Goal: Task Accomplishment & Management: Complete application form

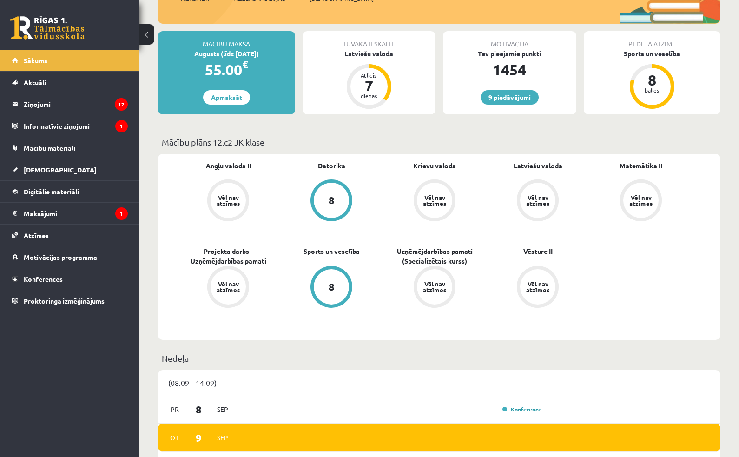
scroll to position [198, 0]
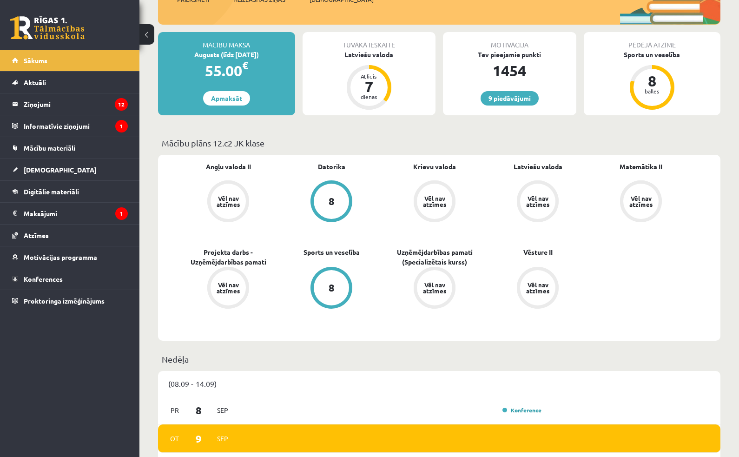
click at [41, 170] on span "[DEMOGRAPHIC_DATA]" at bounding box center [60, 169] width 73 height 8
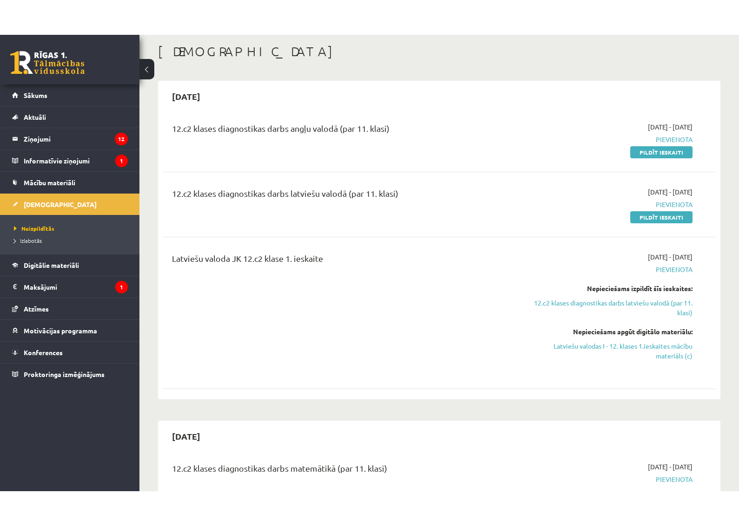
scroll to position [45, 0]
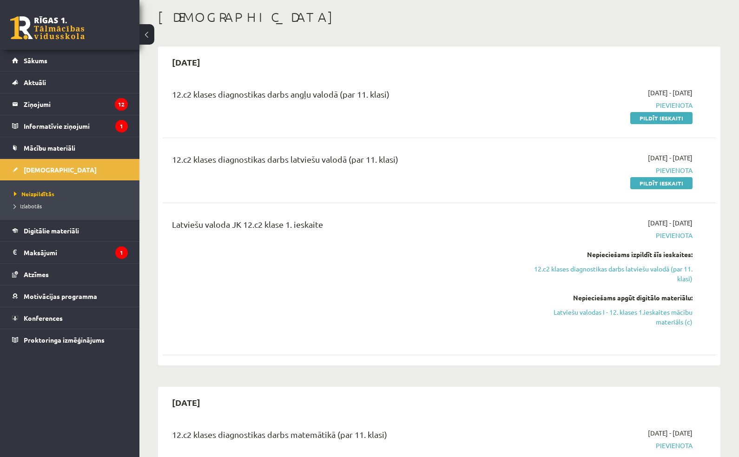
click at [659, 121] on link "Pildīt ieskaiti" at bounding box center [661, 118] width 62 height 12
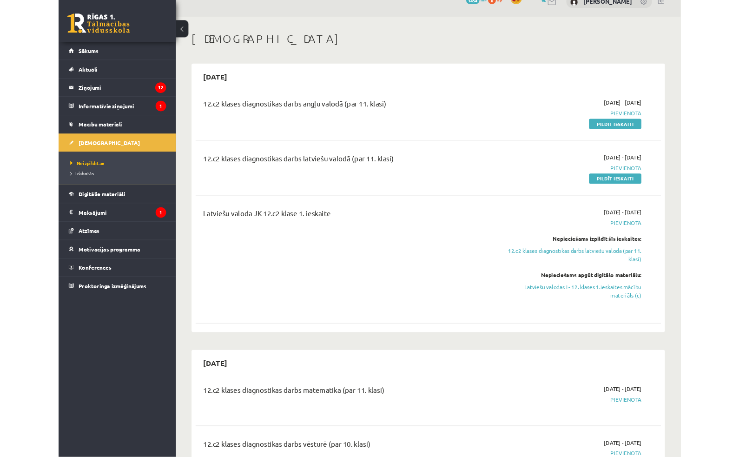
scroll to position [0, 0]
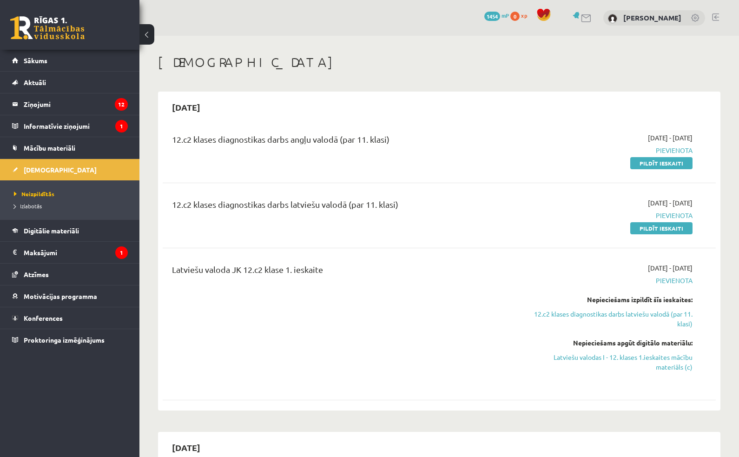
click at [670, 165] on link "Pildīt ieskaiti" at bounding box center [661, 163] width 62 height 12
click at [43, 108] on legend "Ziņojumi 12" at bounding box center [76, 103] width 104 height 21
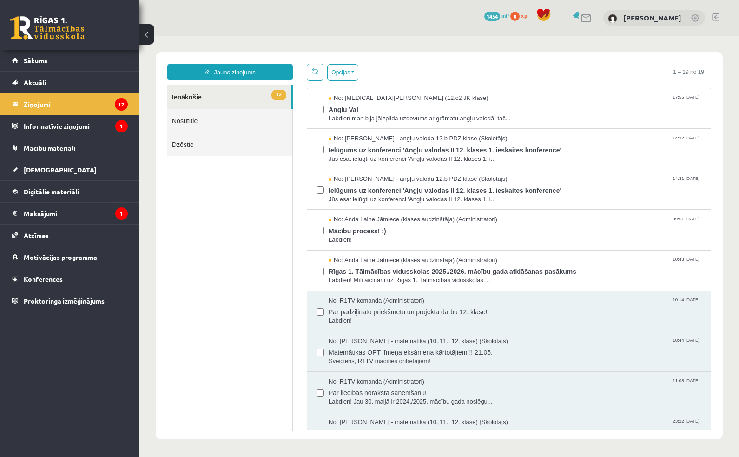
click at [508, 309] on span "Par padziļināto priekšmetu un projekta darbu 12. klasē!" at bounding box center [514, 311] width 373 height 12
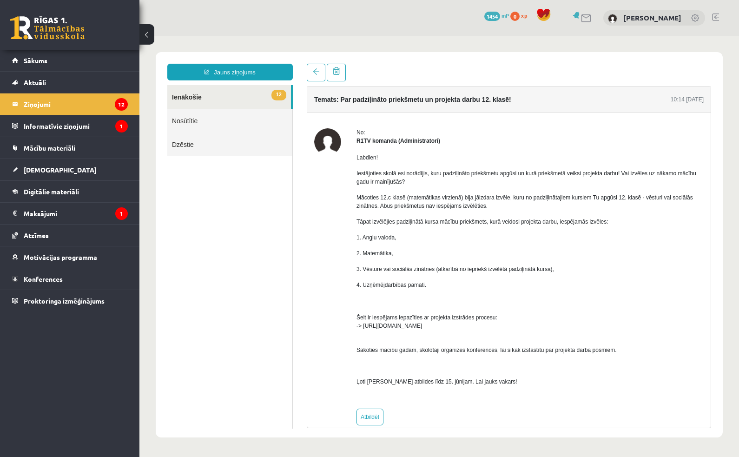
click at [310, 72] on link at bounding box center [316, 73] width 19 height 18
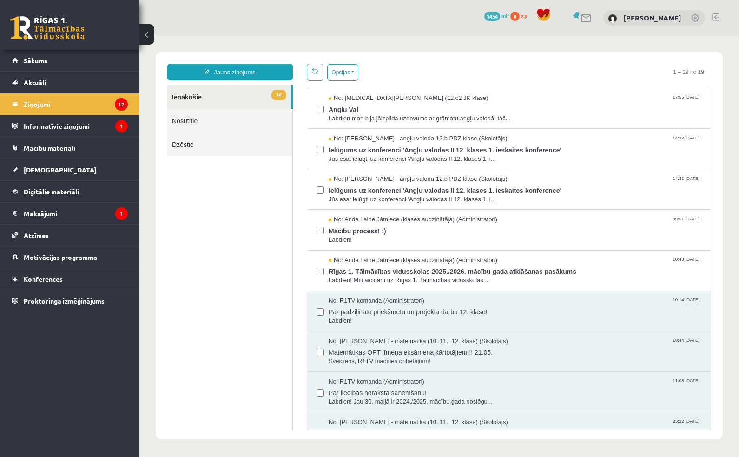
click at [427, 273] on span "Rīgas 1. Tālmācības vidusskolas 2025./2026. mācību gada atklāšanas pasākums" at bounding box center [514, 270] width 373 height 12
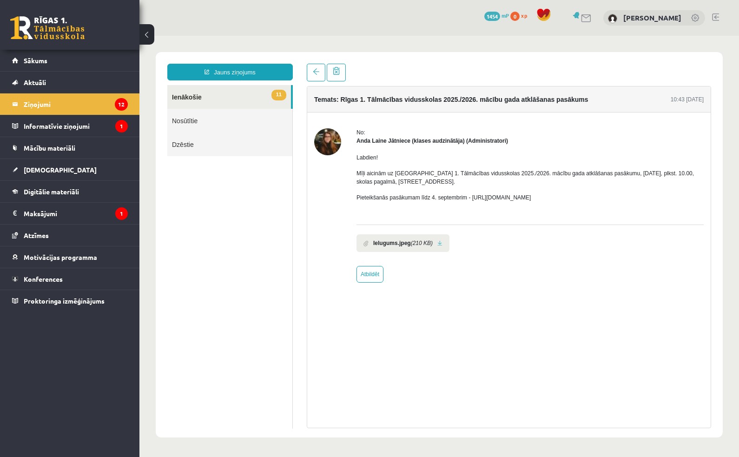
click at [315, 72] on span at bounding box center [316, 71] width 7 height 7
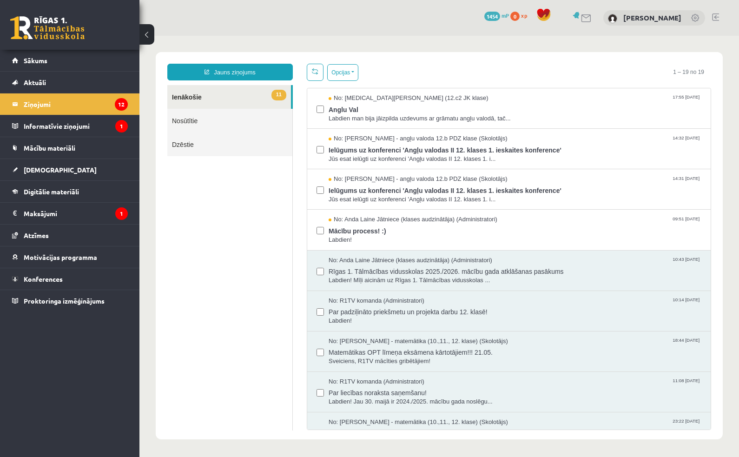
click at [318, 68] on span at bounding box center [315, 71] width 7 height 7
click at [351, 224] on span "Mācību process! :)" at bounding box center [514, 230] width 373 height 12
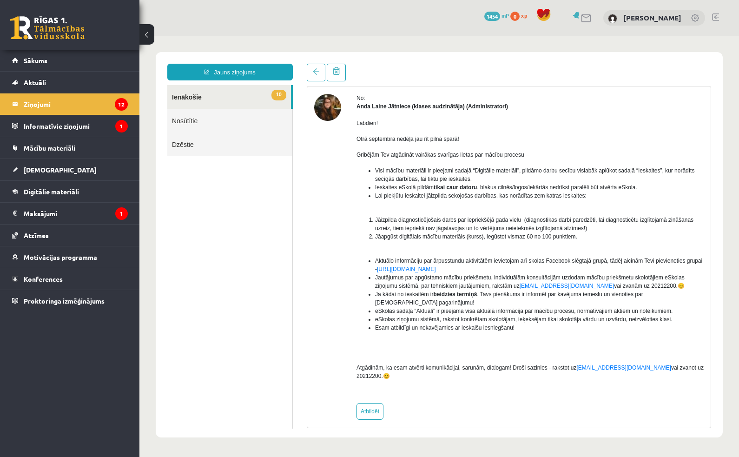
scroll to position [34, 0]
click at [318, 71] on span at bounding box center [316, 71] width 7 height 7
click at [320, 71] on link at bounding box center [316, 73] width 19 height 18
click at [318, 76] on link at bounding box center [316, 73] width 19 height 18
click at [314, 73] on span at bounding box center [316, 71] width 7 height 7
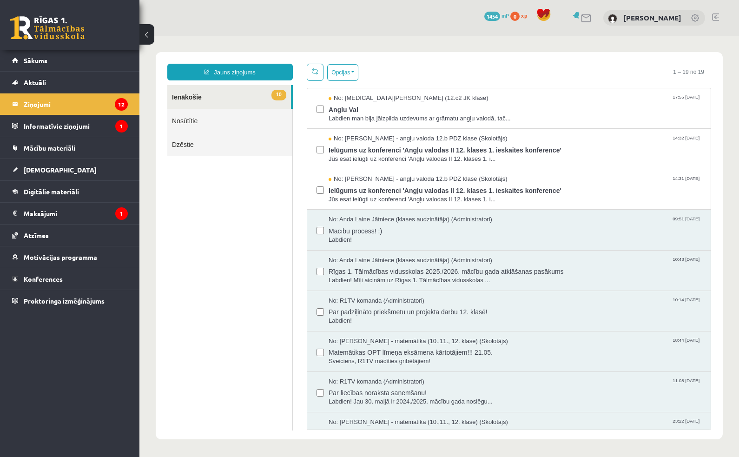
scroll to position [0, 0]
click at [349, 190] on span "Ielūgums uz konferenci 'Angļu valodas II 12. klases 1. ieskaites konference'" at bounding box center [514, 189] width 373 height 12
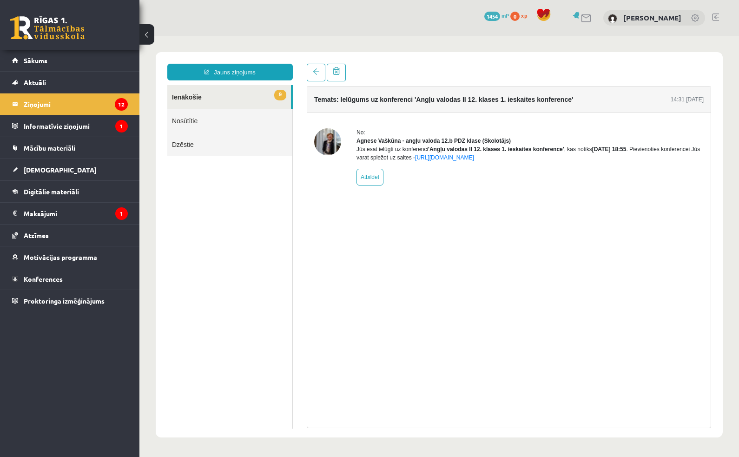
click at [314, 69] on span at bounding box center [316, 71] width 7 height 7
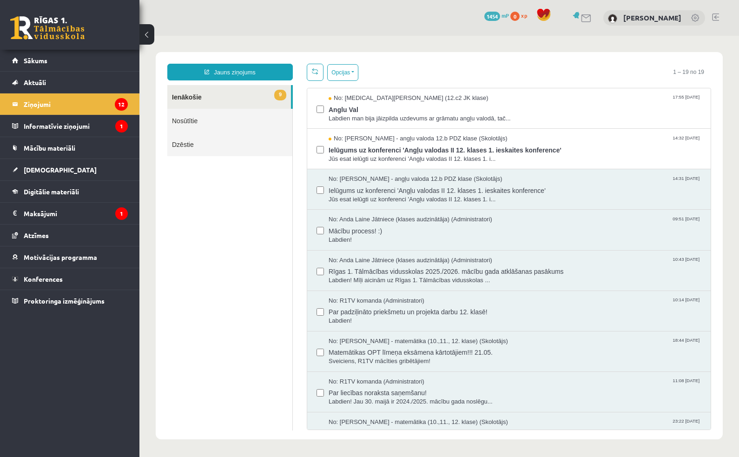
click at [319, 74] on link at bounding box center [315, 72] width 17 height 17
click at [353, 145] on span "Ielūgums uz konferenci 'Angļu valodas II 12. klases 1. ieskaites konference'" at bounding box center [514, 149] width 373 height 12
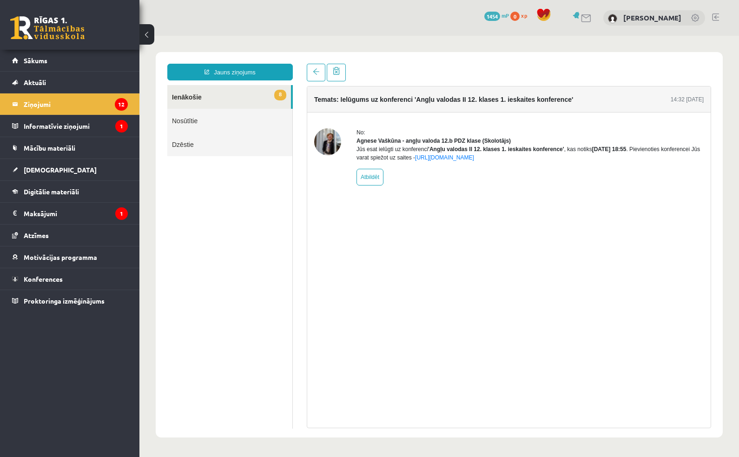
click at [315, 73] on span at bounding box center [316, 71] width 7 height 7
click at [314, 73] on span at bounding box center [316, 71] width 7 height 7
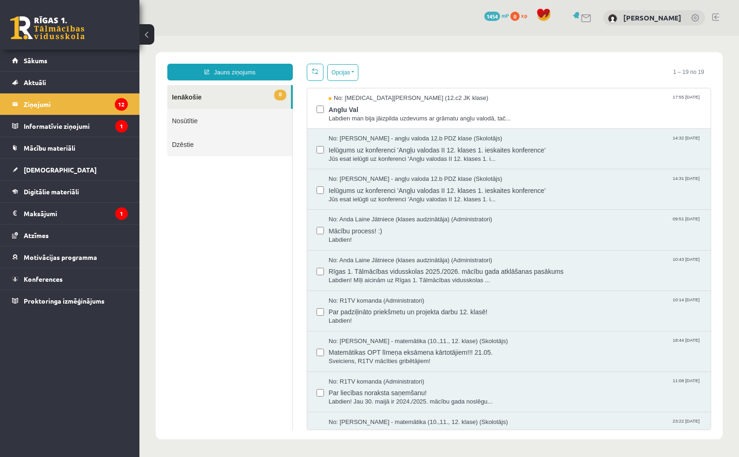
click at [352, 109] on span "Anglu Val" at bounding box center [514, 109] width 373 height 12
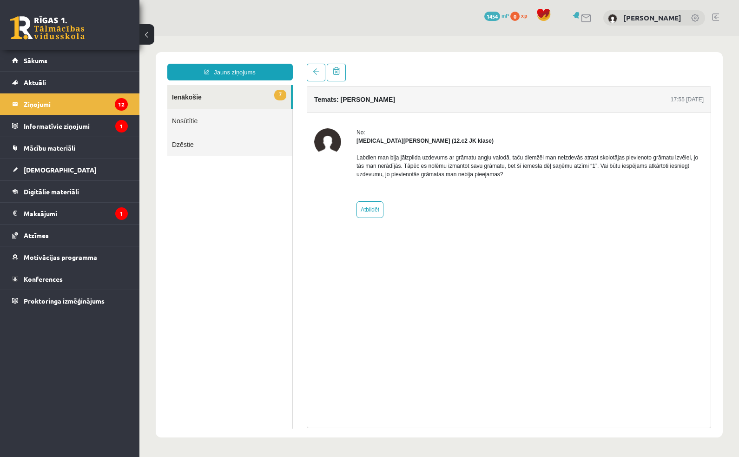
click at [314, 70] on span at bounding box center [316, 71] width 7 height 7
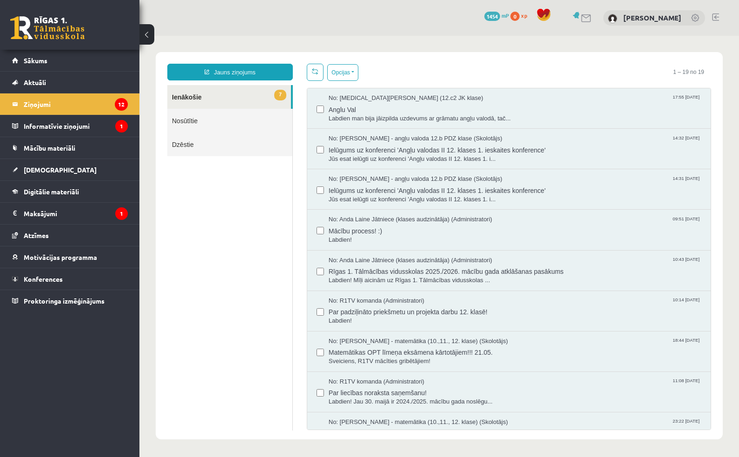
click at [41, 169] on span "[DEMOGRAPHIC_DATA]" at bounding box center [60, 169] width 73 height 8
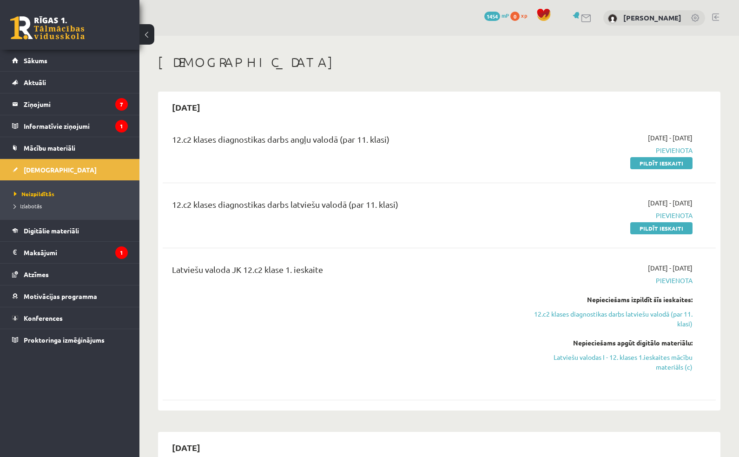
click at [671, 167] on link "Pildīt ieskaiti" at bounding box center [661, 163] width 62 height 12
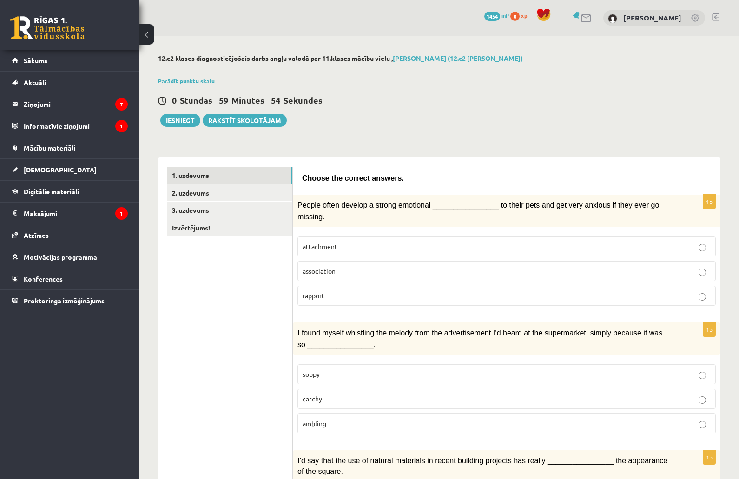
click at [242, 192] on link "2. uzdevums" at bounding box center [229, 192] width 125 height 17
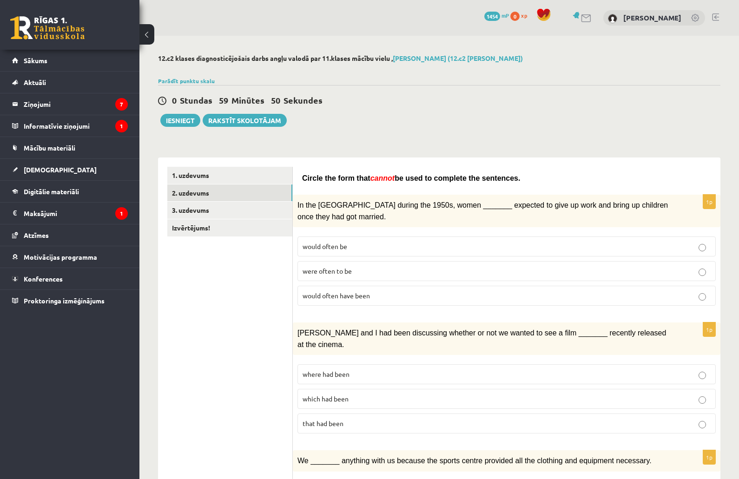
click at [223, 210] on link "3. uzdevums" at bounding box center [229, 210] width 125 height 17
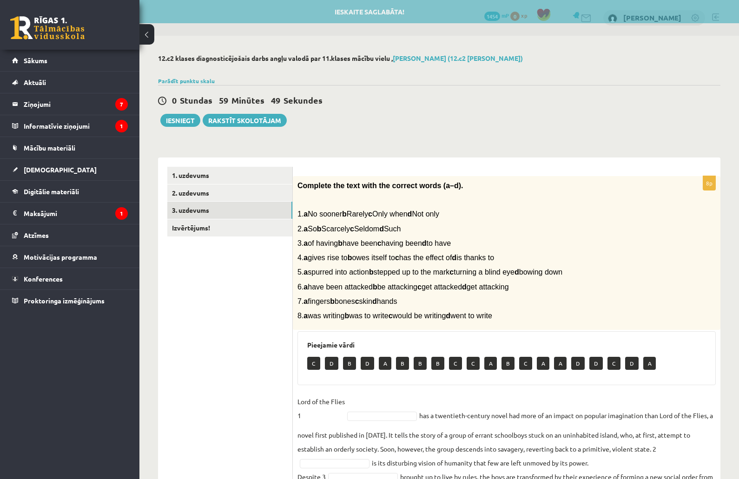
click at [227, 173] on link "1. uzdevums" at bounding box center [229, 175] width 125 height 17
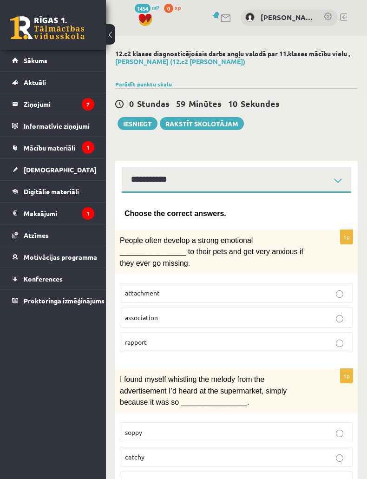
click at [107, 37] on button at bounding box center [110, 34] width 9 height 20
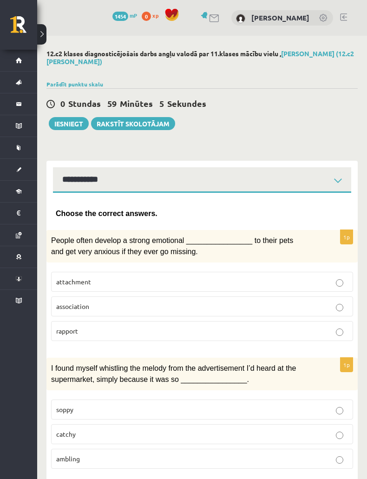
click at [78, 283] on p "attachment" at bounding box center [202, 282] width 292 height 10
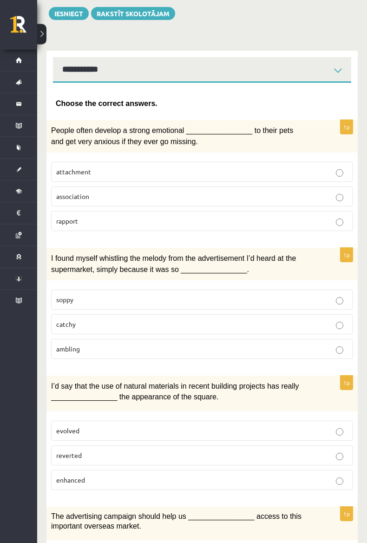
scroll to position [111, 0]
click at [70, 319] on span "catchy" at bounding box center [66, 323] width 20 height 8
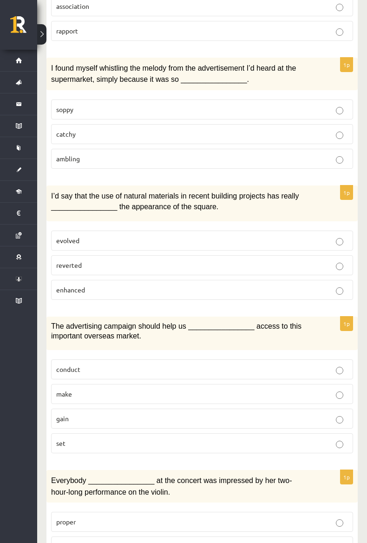
scroll to position [301, 0]
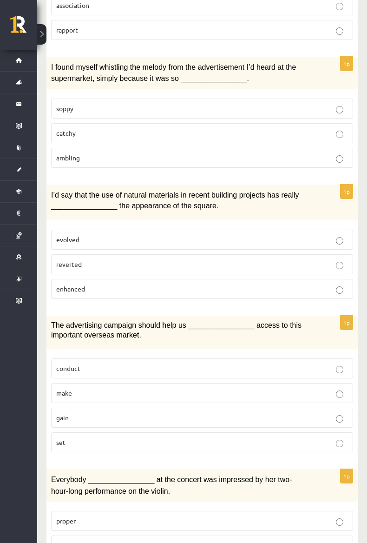
click at [62, 286] on span "enhanced" at bounding box center [70, 288] width 29 height 8
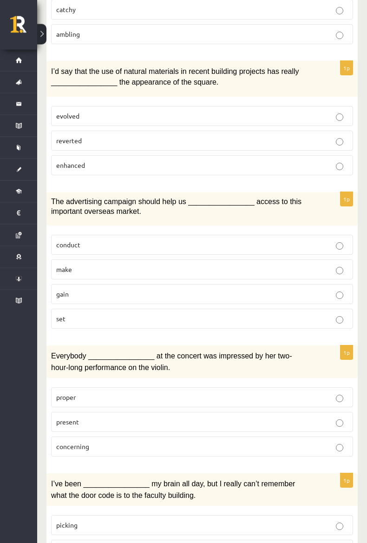
scroll to position [425, 0]
click at [67, 290] on span "gain" at bounding box center [62, 293] width 13 height 8
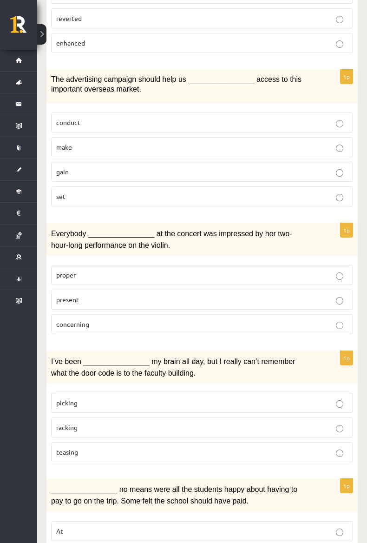
click at [68, 295] on span "present" at bounding box center [67, 299] width 23 height 8
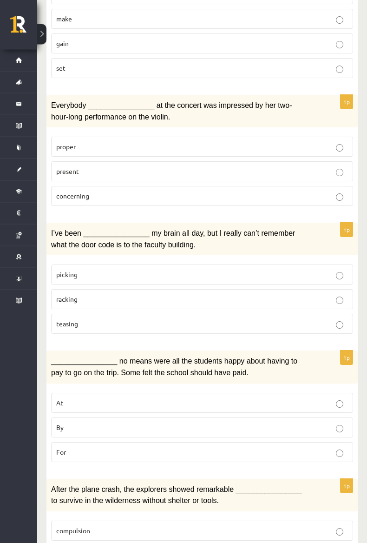
scroll to position [675, 0]
click at [71, 294] on p "racking" at bounding box center [202, 299] width 292 height 10
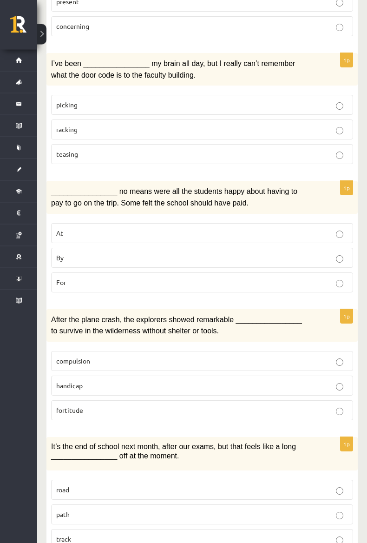
scroll to position [844, 0]
click at [63, 253] on span "By" at bounding box center [59, 257] width 7 height 8
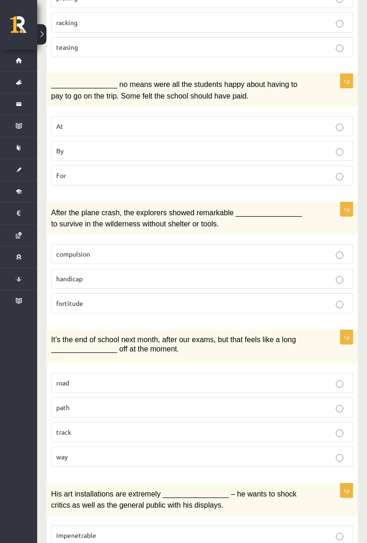
scroll to position [952, 0]
click at [68, 298] on span "fortitude" at bounding box center [69, 302] width 27 height 8
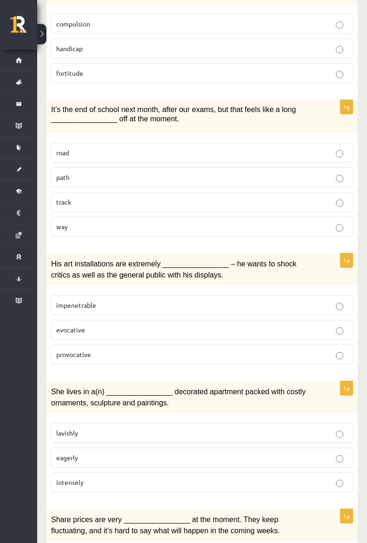
scroll to position [1181, 0]
click at [64, 222] on span "way" at bounding box center [62, 226] width 12 height 8
click at [72, 350] on span "provocative" at bounding box center [73, 354] width 35 height 8
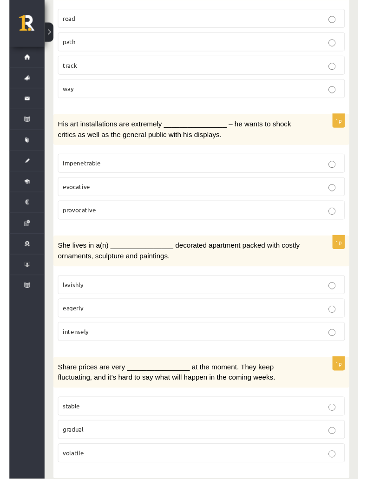
scroll to position [1340, 0]
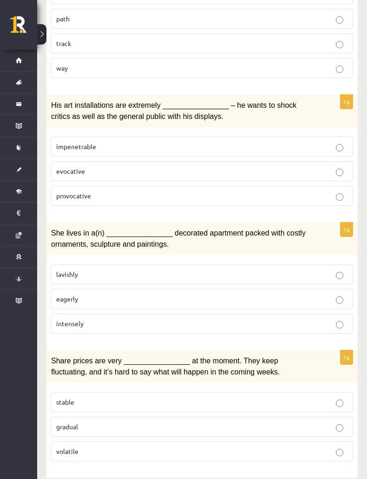
click at [65, 270] on span "lavishly" at bounding box center [67, 274] width 22 height 8
click at [67, 447] on label "volatile" at bounding box center [202, 451] width 302 height 20
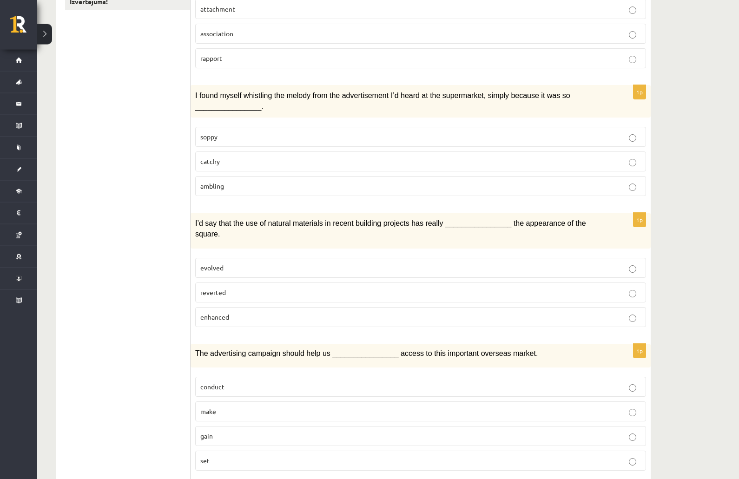
scroll to position [0, 0]
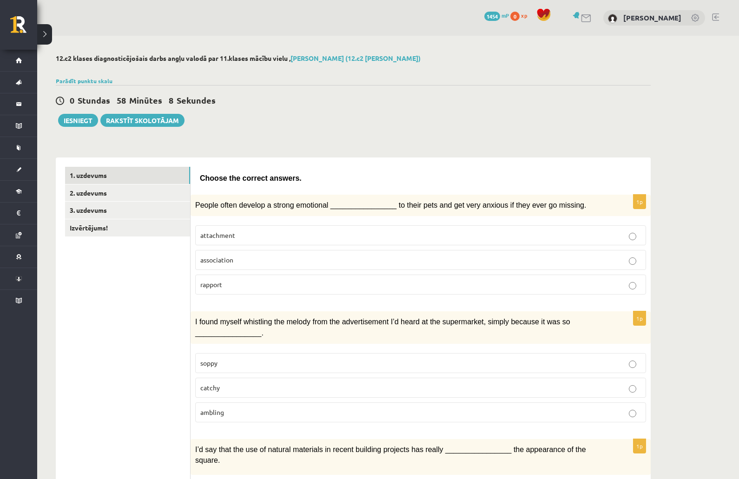
click at [87, 175] on link "1. uzdevums" at bounding box center [127, 175] width 125 height 17
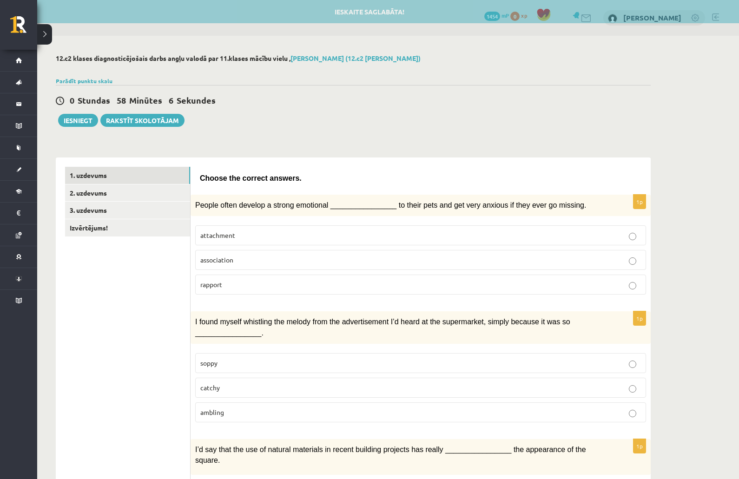
click at [83, 175] on link "1. uzdevums" at bounding box center [127, 175] width 125 height 17
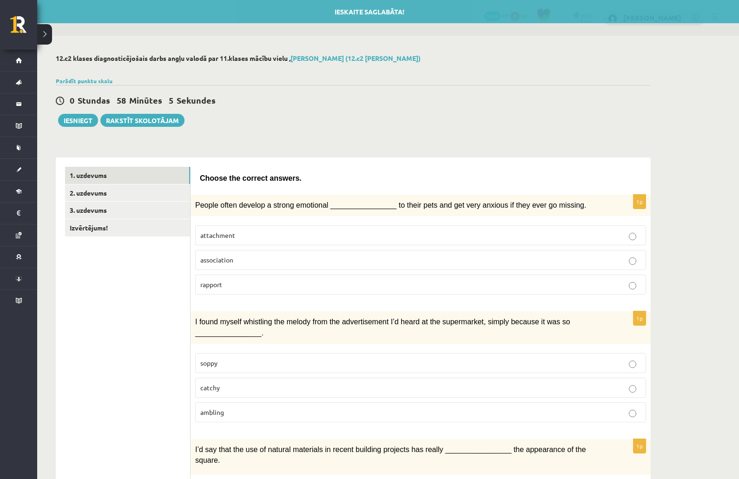
click at [95, 190] on link "2. uzdevums" at bounding box center [127, 192] width 125 height 17
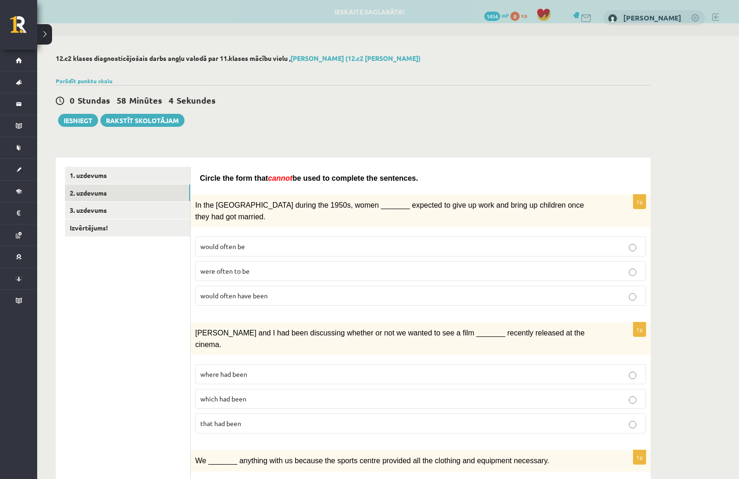
click at [94, 171] on link "1. uzdevums" at bounding box center [127, 175] width 125 height 17
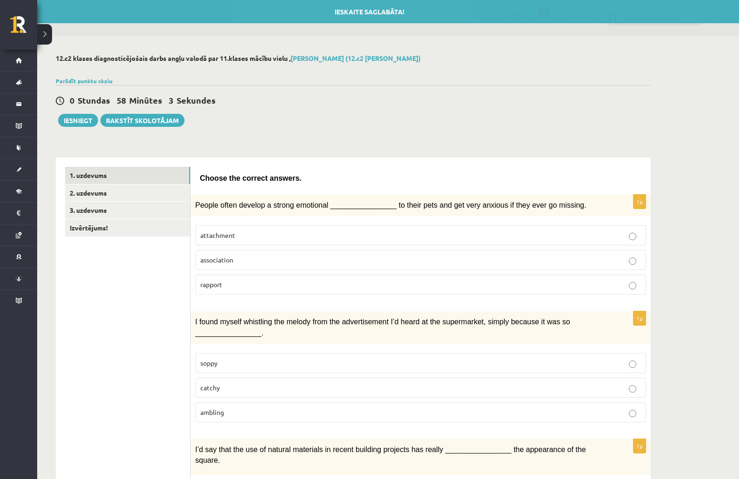
click at [96, 191] on link "2. uzdevums" at bounding box center [127, 192] width 125 height 17
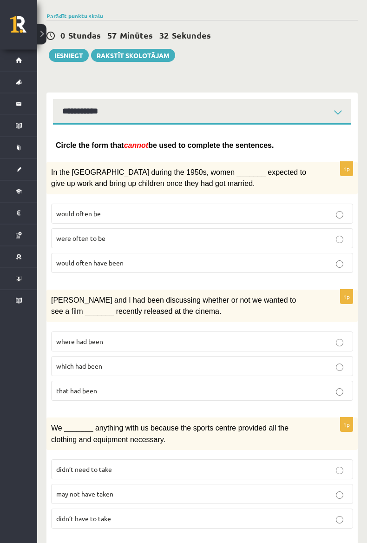
scroll to position [68, 0]
click at [79, 258] on span "would often have been" at bounding box center [89, 262] width 67 height 8
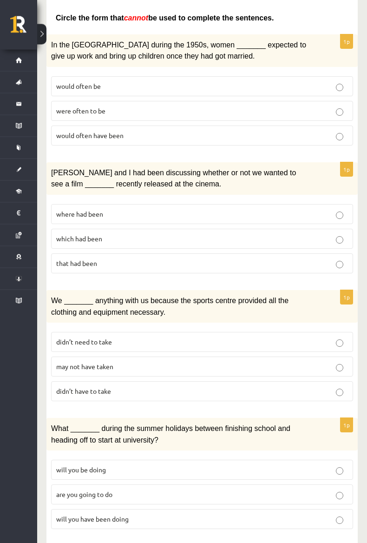
scroll to position [196, 0]
click at [69, 210] on span "where had been" at bounding box center [79, 213] width 47 height 8
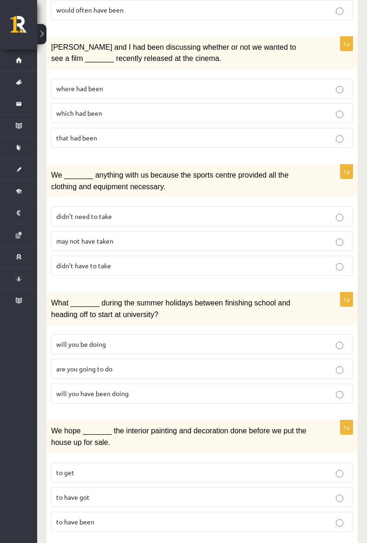
scroll to position [321, 0]
click at [72, 239] on span "may not have taken" at bounding box center [84, 240] width 57 height 8
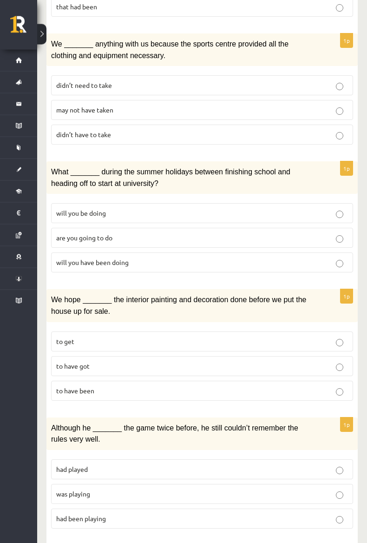
scroll to position [452, 0]
click at [72, 258] on span "will you have been doing" at bounding box center [92, 262] width 72 height 8
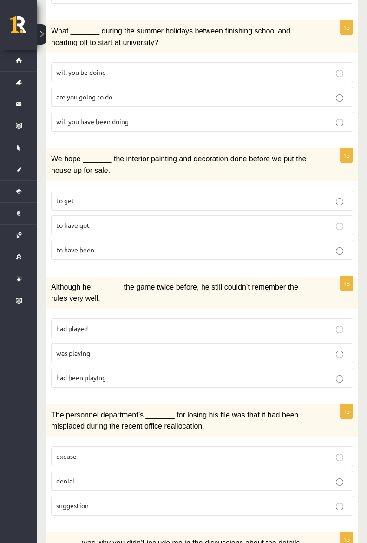
scroll to position [596, 0]
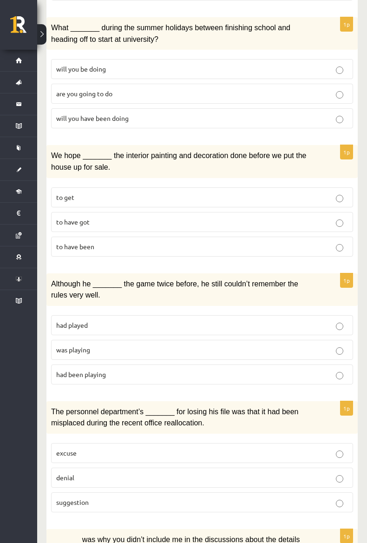
click at [72, 242] on span "to have been" at bounding box center [75, 246] width 38 height 8
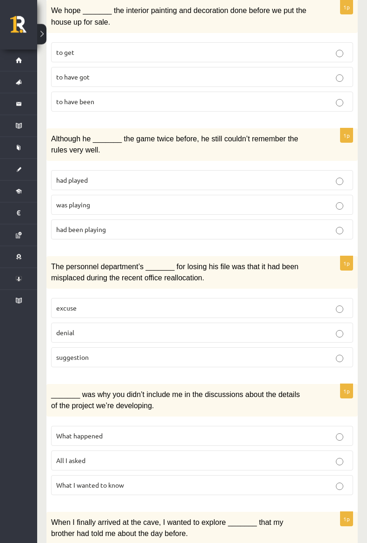
scroll to position [741, 0]
click at [74, 200] on label "was playing" at bounding box center [202, 204] width 302 height 20
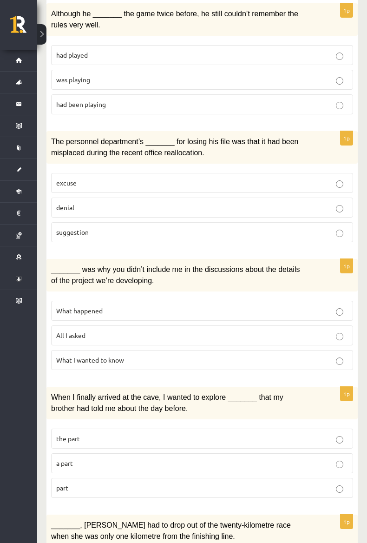
click at [65, 203] on span "denial" at bounding box center [65, 207] width 18 height 8
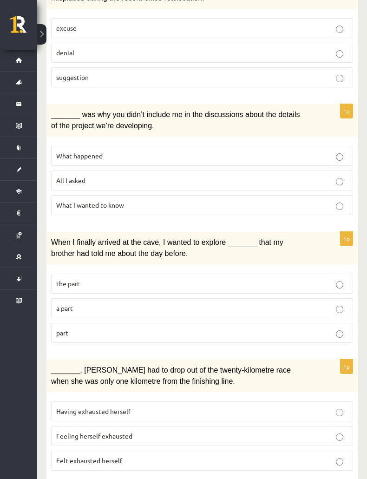
scroll to position [1028, 0]
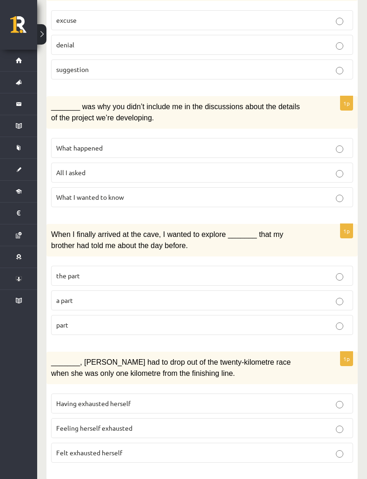
click at [67, 168] on span "All I asked" at bounding box center [70, 172] width 29 height 8
click at [67, 320] on span "part" at bounding box center [62, 324] width 12 height 8
click at [66, 448] on span "Felt exhausted herself" at bounding box center [89, 452] width 66 height 8
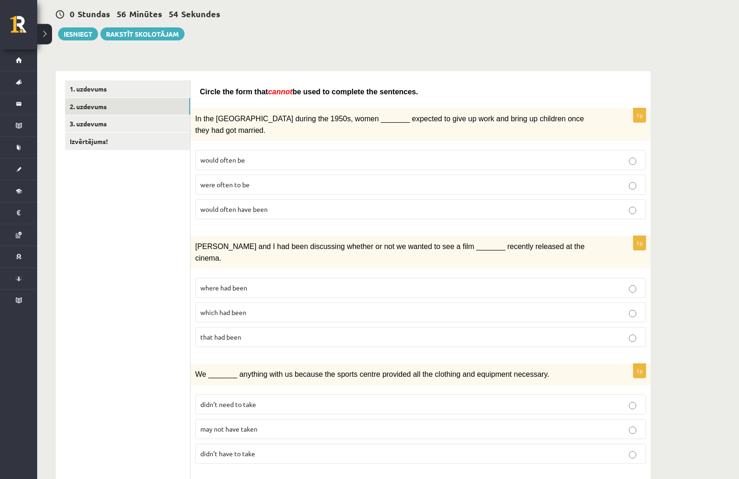
scroll to position [0, 0]
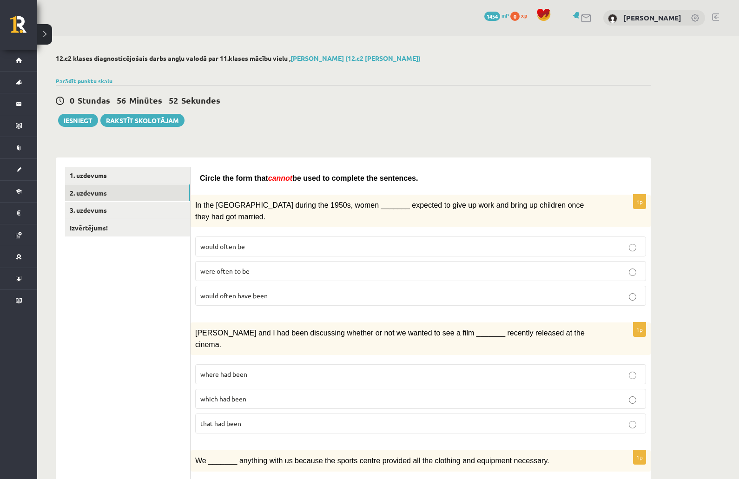
click at [92, 192] on link "2. uzdevums" at bounding box center [127, 192] width 125 height 17
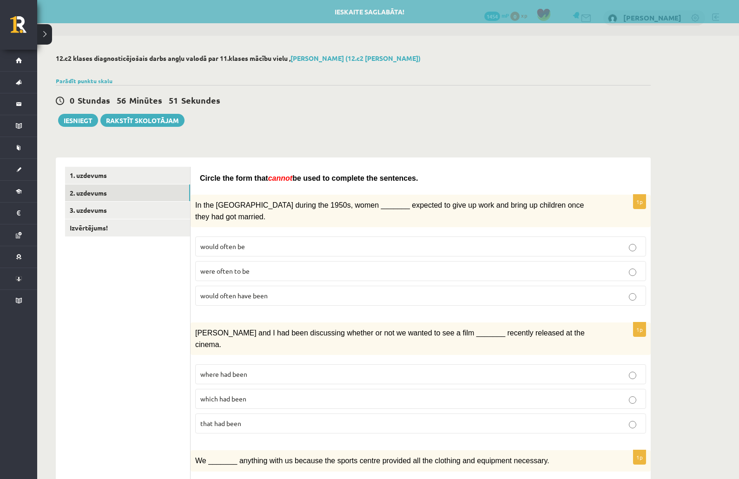
click at [93, 190] on link "2. uzdevums" at bounding box center [127, 192] width 125 height 17
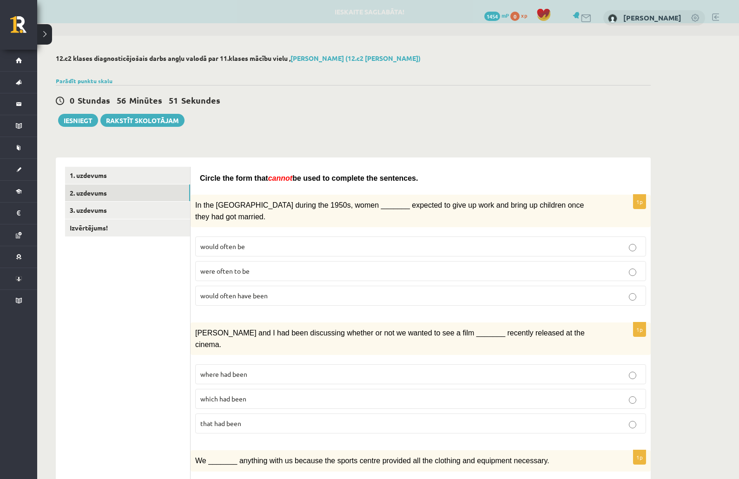
click at [89, 173] on link "1. uzdevums" at bounding box center [127, 175] width 125 height 17
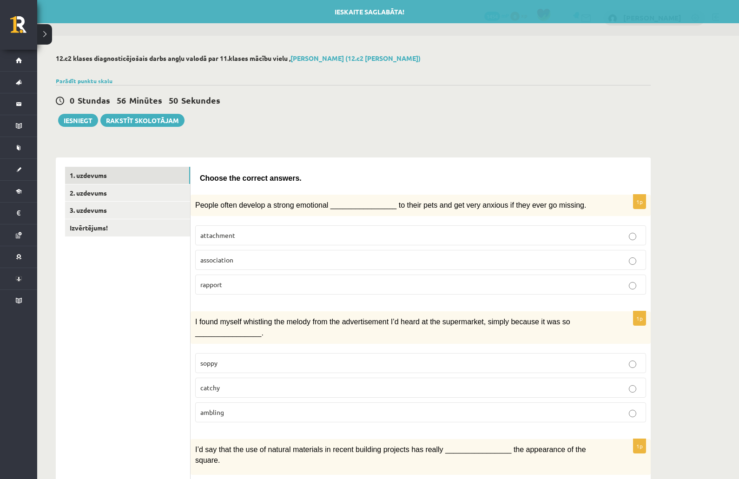
click at [88, 192] on link "2. uzdevums" at bounding box center [127, 192] width 125 height 17
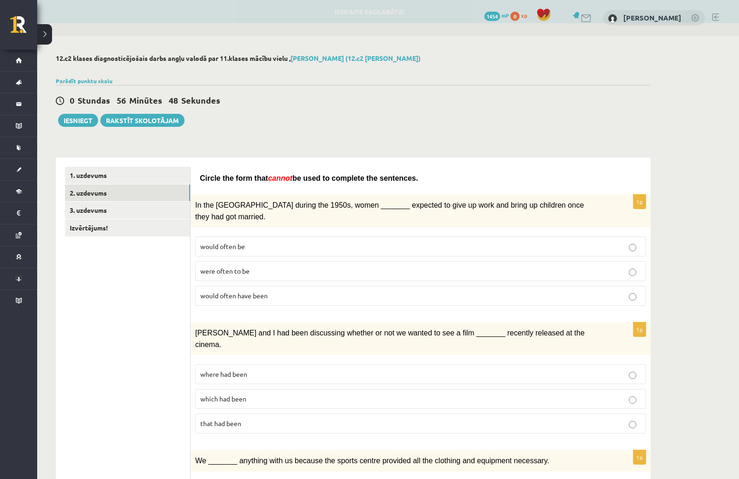
click at [89, 211] on link "3. uzdevums" at bounding box center [127, 210] width 125 height 17
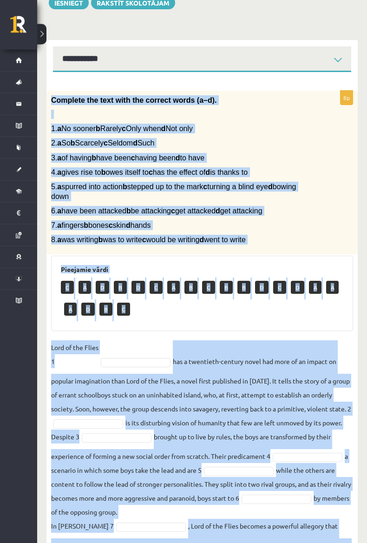
scroll to position [121, 0]
click at [273, 20] on div "12.c2 klases diagnosticējošais darbs angļu valodā par 11.klases mācību vielu , …" at bounding box center [202, 268] width 330 height 706
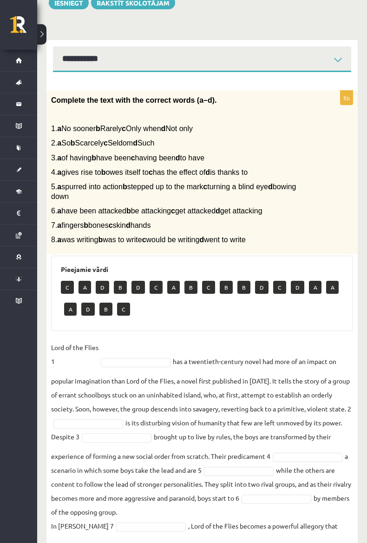
click at [280, 13] on div "12.c2 klases diagnosticējošais darbs angļu valodā par 11.klases mācību vielu , …" at bounding box center [202, 268] width 330 height 706
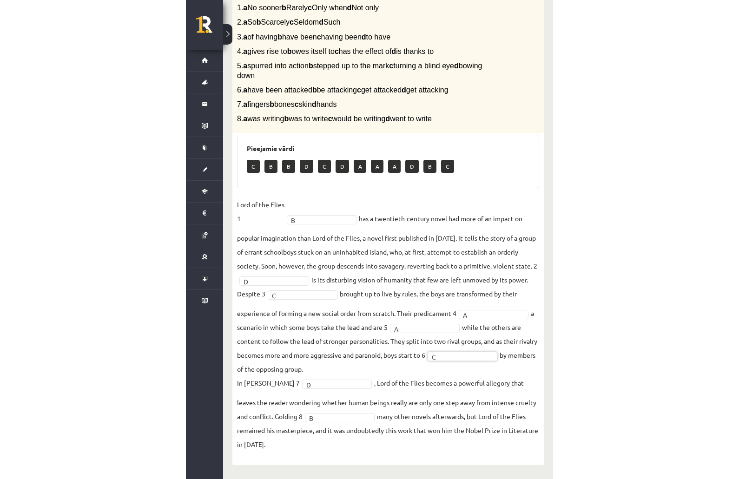
scroll to position [118, 0]
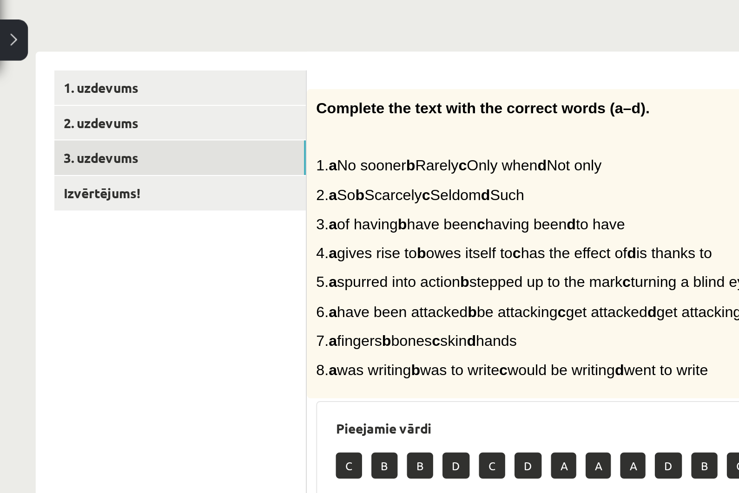
click at [65, 84] on link "3. uzdevums" at bounding box center [127, 92] width 125 height 17
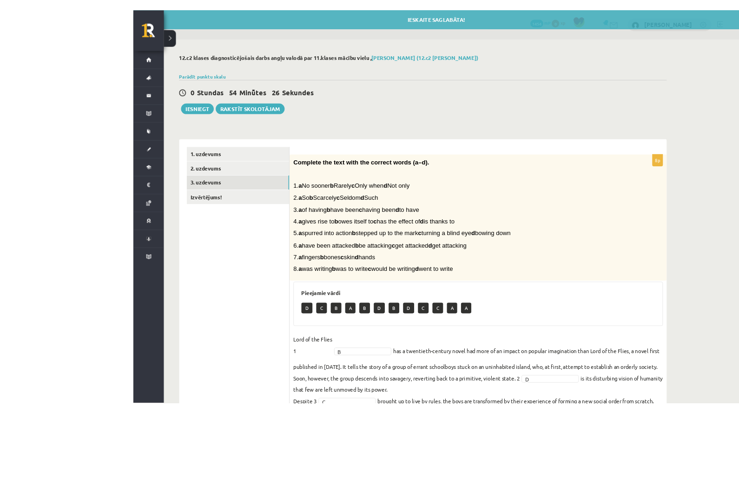
scroll to position [46, 0]
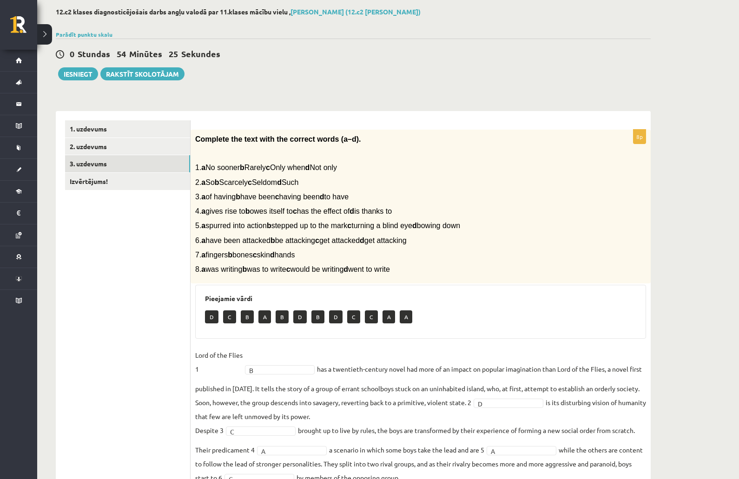
click at [84, 153] on link "2. uzdevums" at bounding box center [127, 146] width 125 height 17
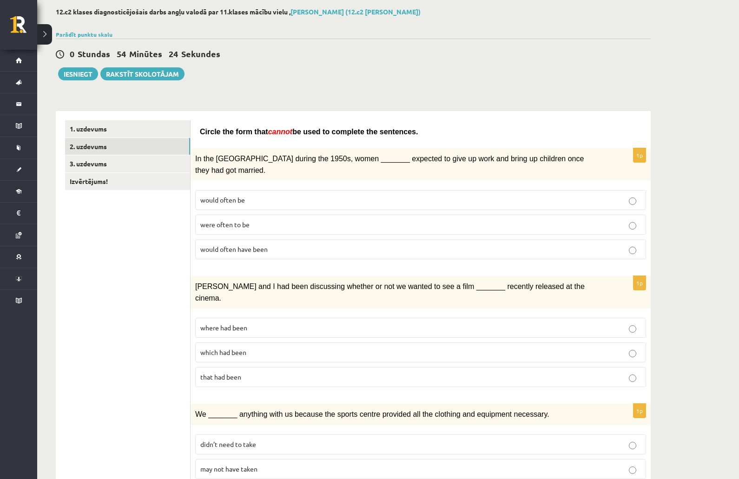
click at [92, 133] on link "1. uzdevums" at bounding box center [127, 128] width 125 height 17
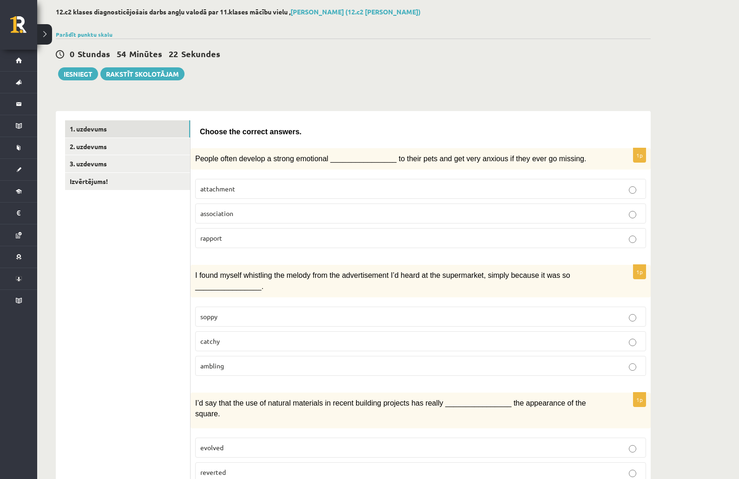
click at [89, 166] on link "3. uzdevums" at bounding box center [127, 163] width 125 height 17
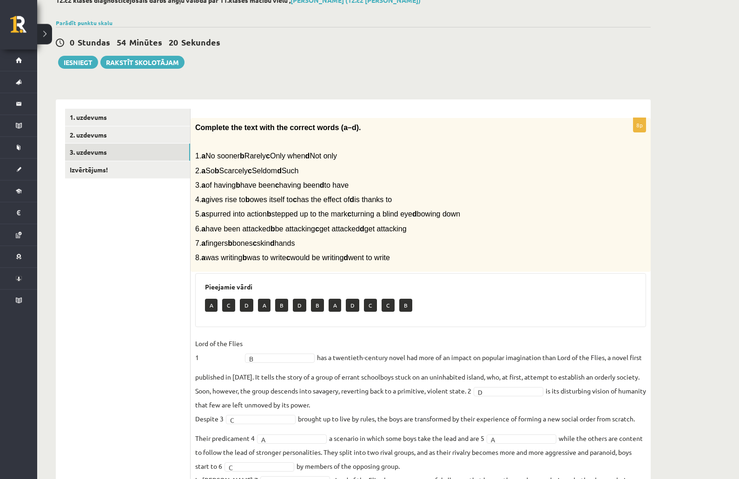
scroll to position [0, 0]
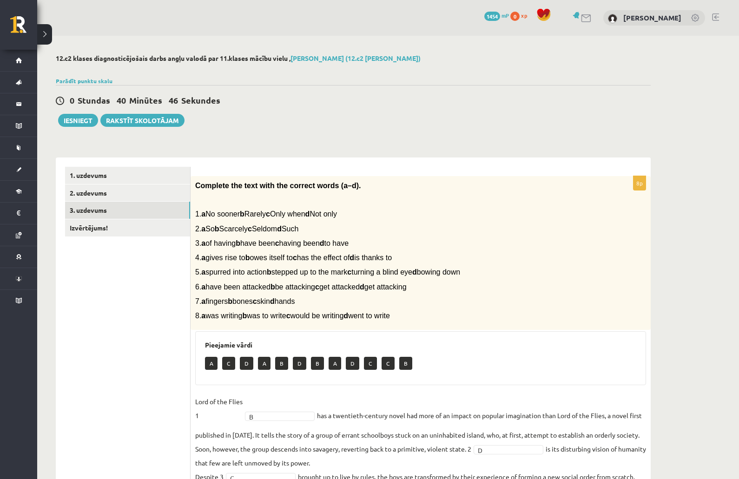
click at [108, 191] on link "2. uzdevums" at bounding box center [127, 192] width 125 height 17
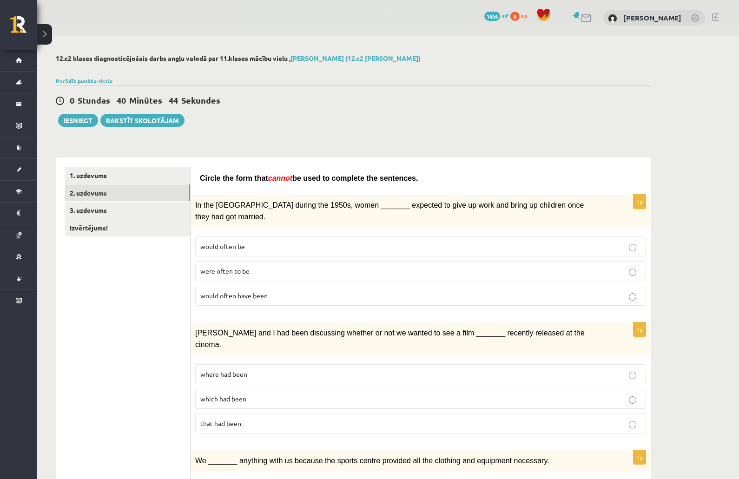
click at [152, 203] on link "3. uzdevums" at bounding box center [127, 210] width 125 height 17
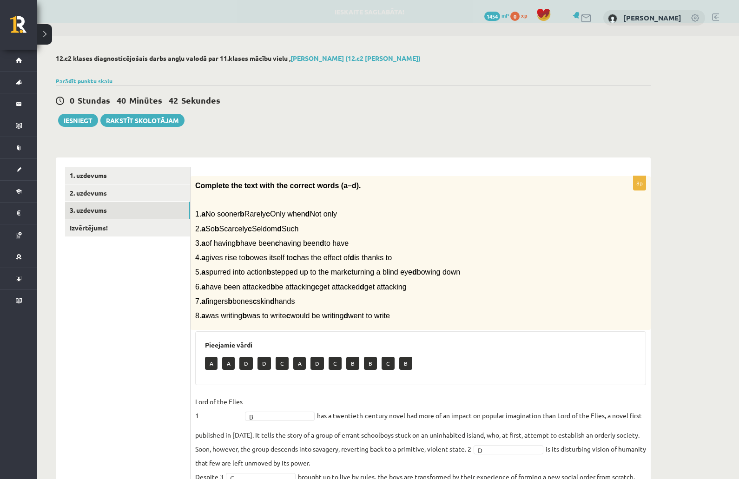
click at [111, 196] on link "2. uzdevums" at bounding box center [127, 192] width 125 height 17
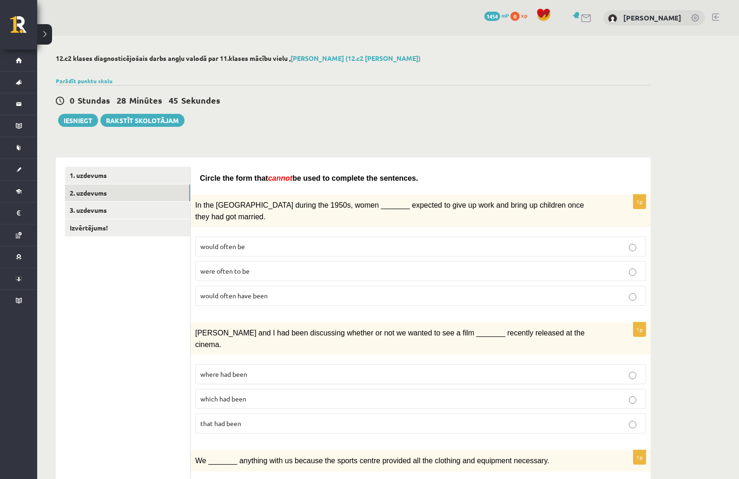
click at [72, 118] on button "Iesniegt" at bounding box center [78, 120] width 40 height 13
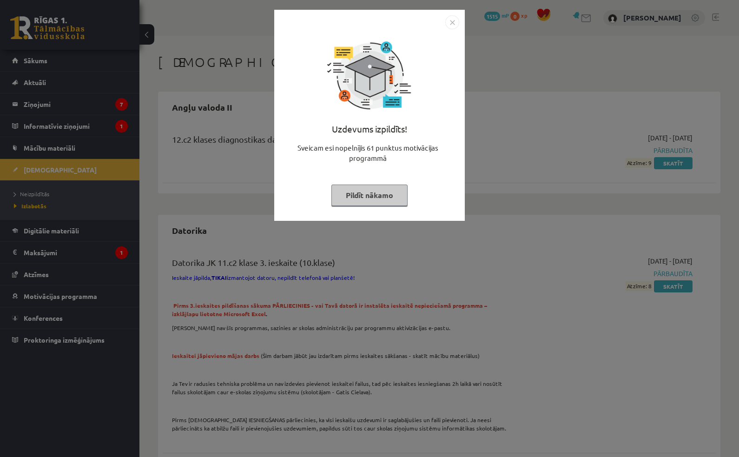
click at [377, 190] on button "Pildīt nākamo" at bounding box center [369, 194] width 76 height 21
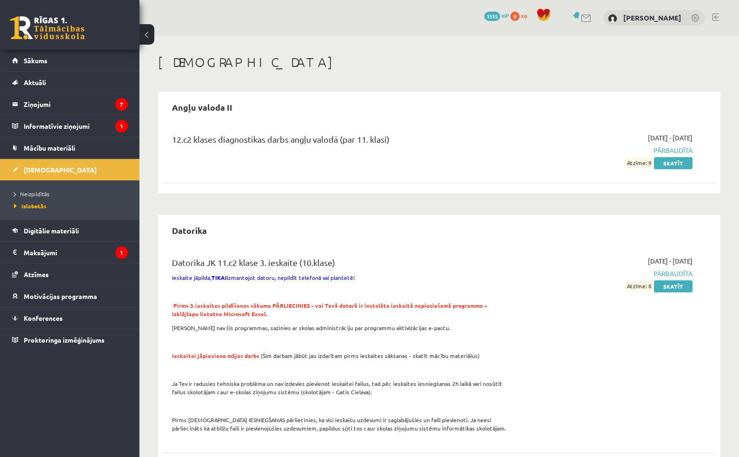
click at [665, 167] on link "Skatīt" at bounding box center [673, 163] width 39 height 12
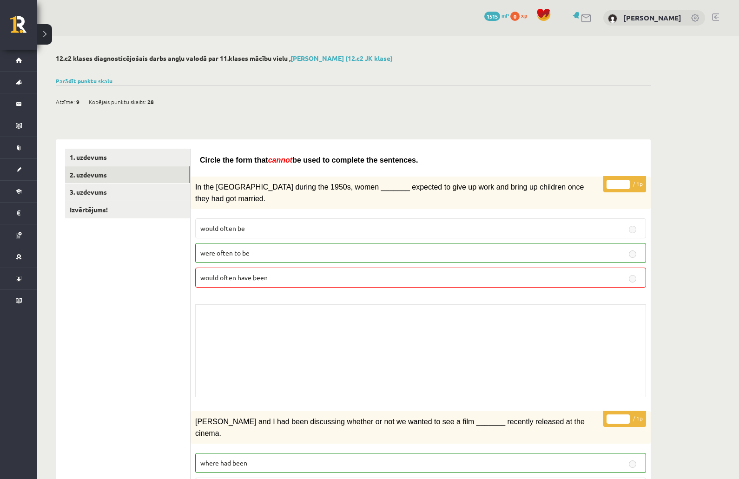
click at [23, 163] on link "[DEMOGRAPHIC_DATA]" at bounding box center [18, 169] width 37 height 21
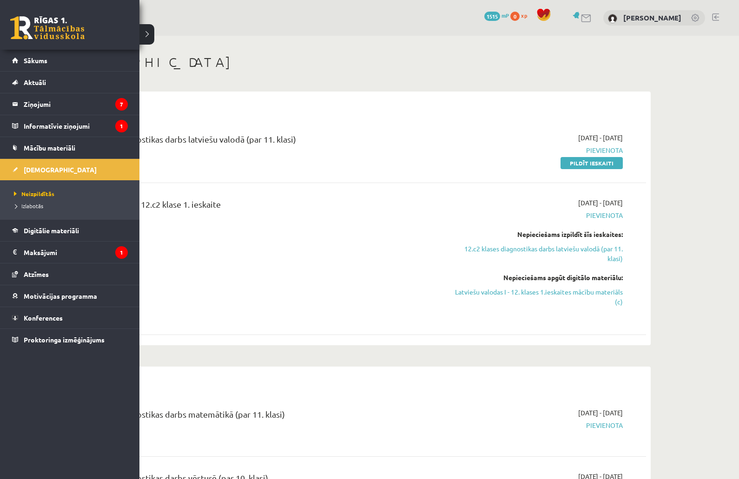
click at [29, 56] on link "Sākums" at bounding box center [70, 60] width 116 height 21
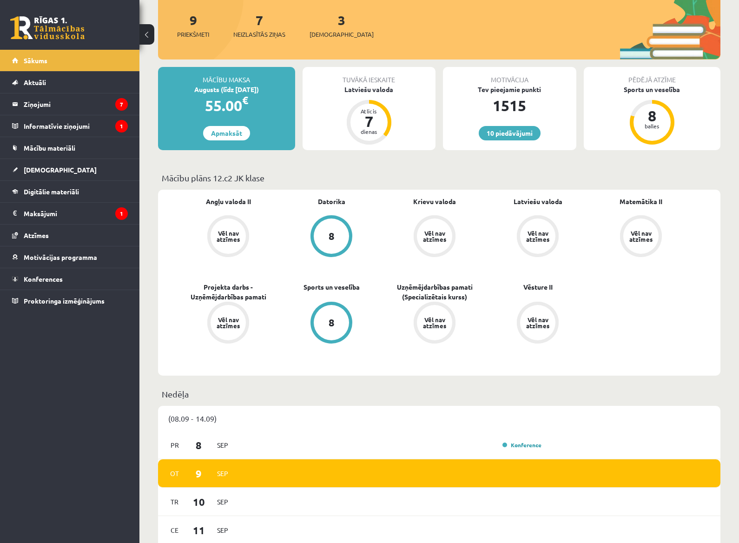
scroll to position [164, 0]
